Goal: Information Seeking & Learning: Learn about a topic

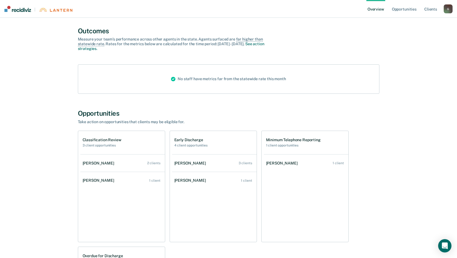
scroll to position [111, 0]
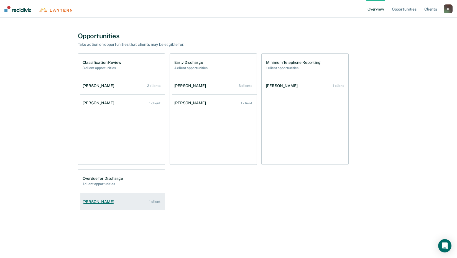
click at [114, 200] on div "[PERSON_NAME]" at bounding box center [100, 201] width 34 height 5
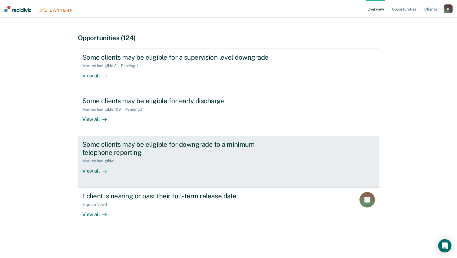
scroll to position [104, 0]
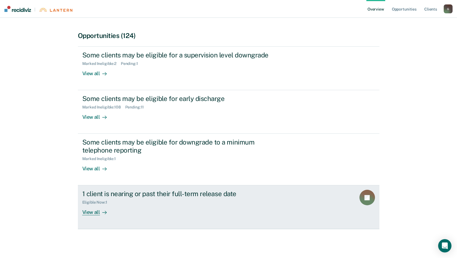
click at [89, 213] on div "View all" at bounding box center [97, 210] width 31 height 11
